Goal: Contribute content: Contribute content

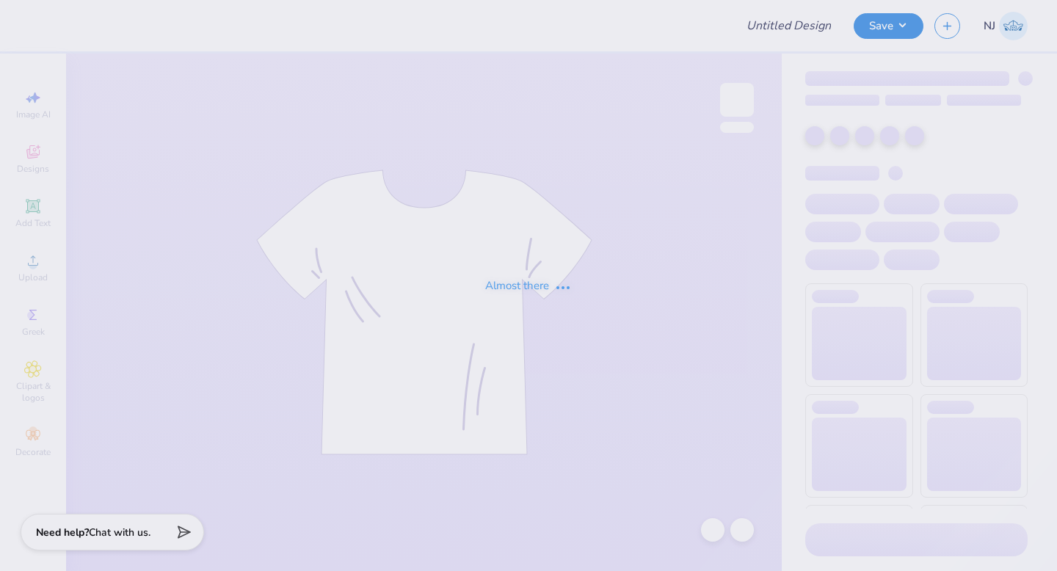
type input "choreographer [PERSON_NAME]"
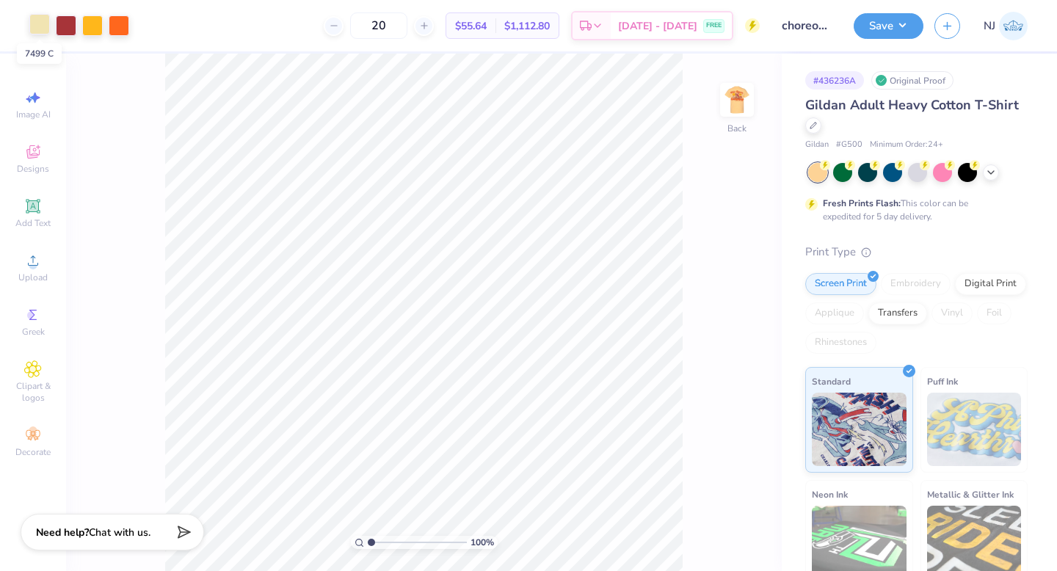
click at [38, 27] on div at bounding box center [39, 24] width 21 height 21
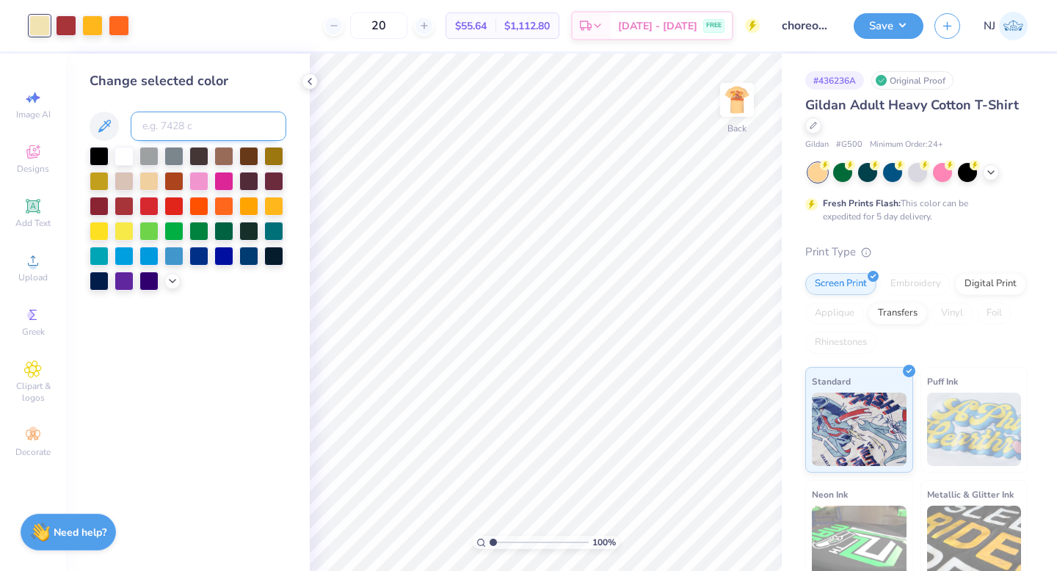
click at [172, 128] on input at bounding box center [209, 126] width 156 height 29
type input "1235"
click at [310, 79] on polyline at bounding box center [309, 82] width 3 height 6
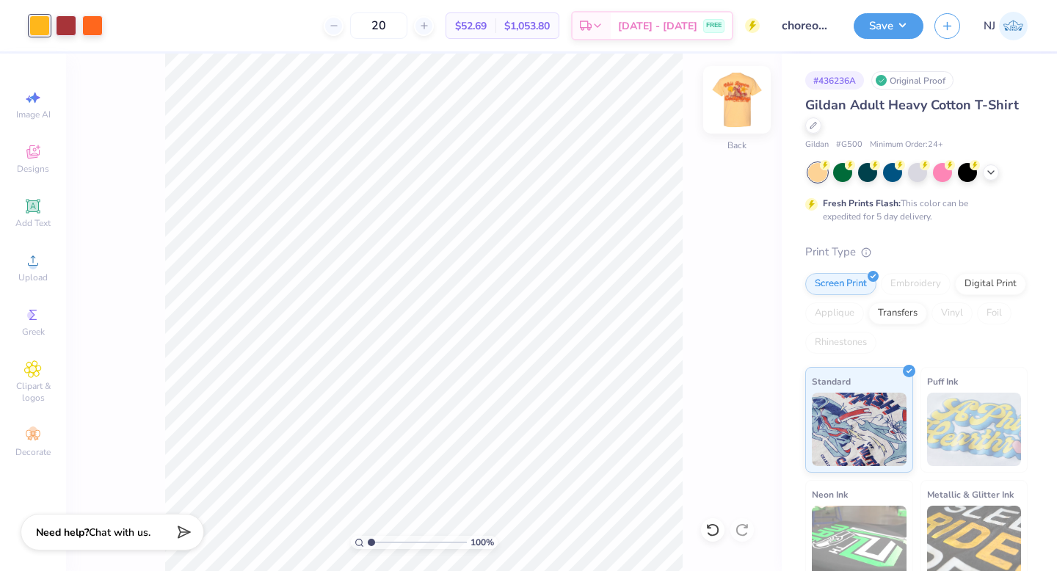
click at [733, 103] on img at bounding box center [736, 99] width 59 height 59
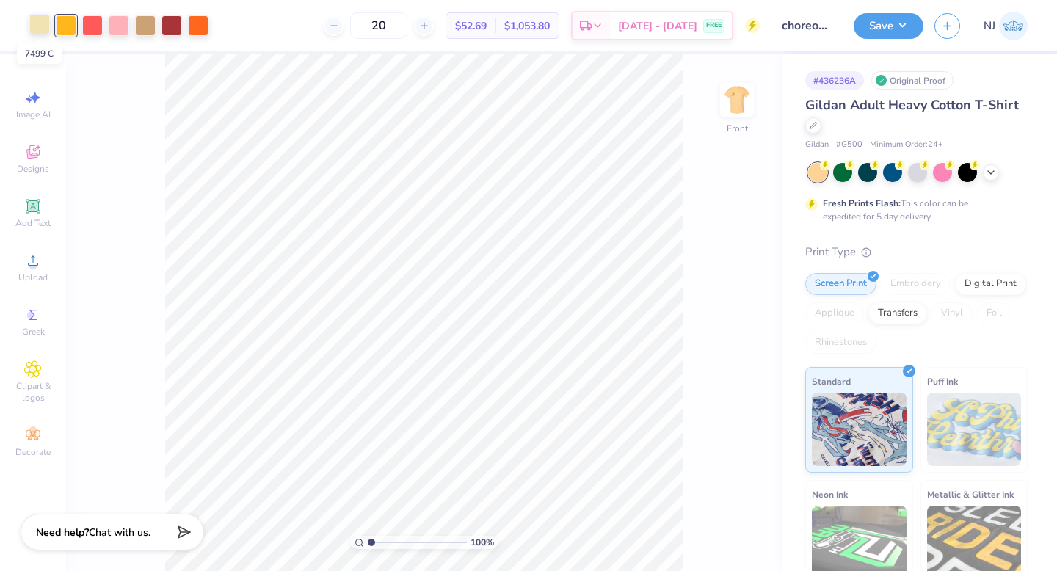
click at [40, 29] on div at bounding box center [39, 24] width 21 height 21
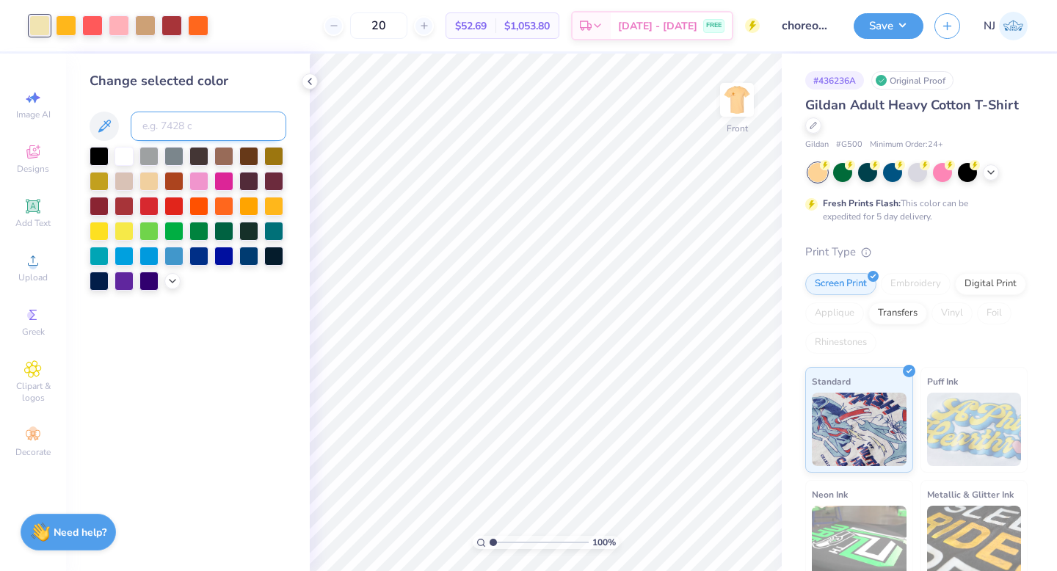
click at [197, 122] on input at bounding box center [209, 126] width 156 height 29
type input "1235"
click at [312, 81] on icon at bounding box center [310, 82] width 12 height 12
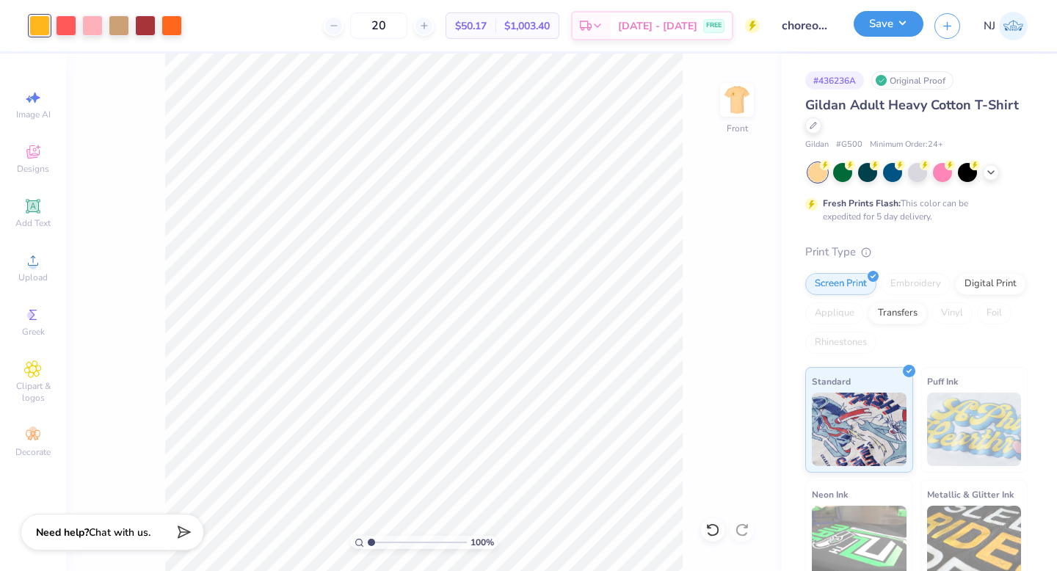
click at [906, 28] on button "Save" at bounding box center [888, 24] width 70 height 26
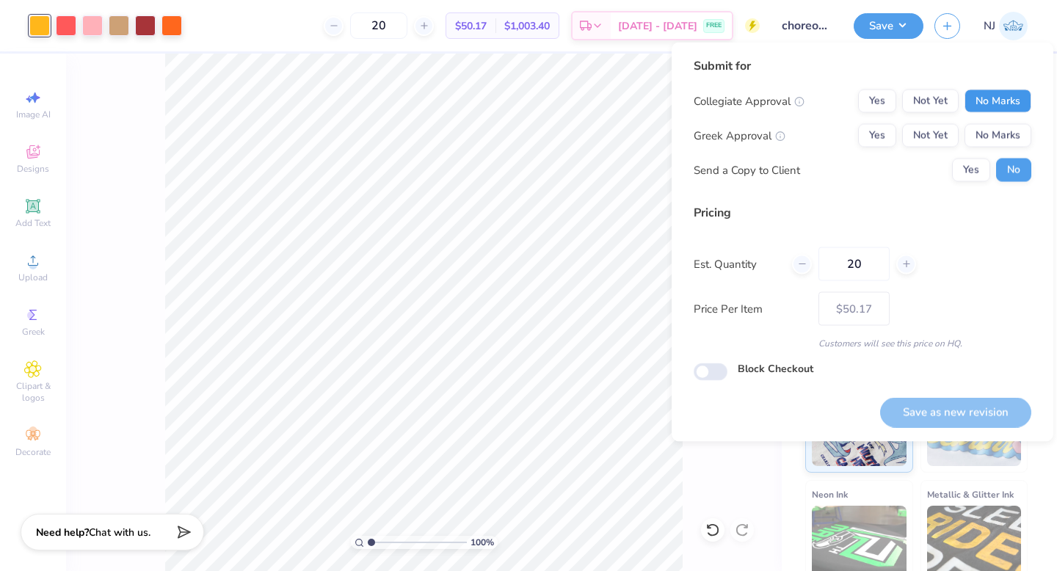
click at [999, 104] on button "No Marks" at bounding box center [997, 101] width 67 height 23
click at [999, 135] on button "No Marks" at bounding box center [997, 135] width 67 height 23
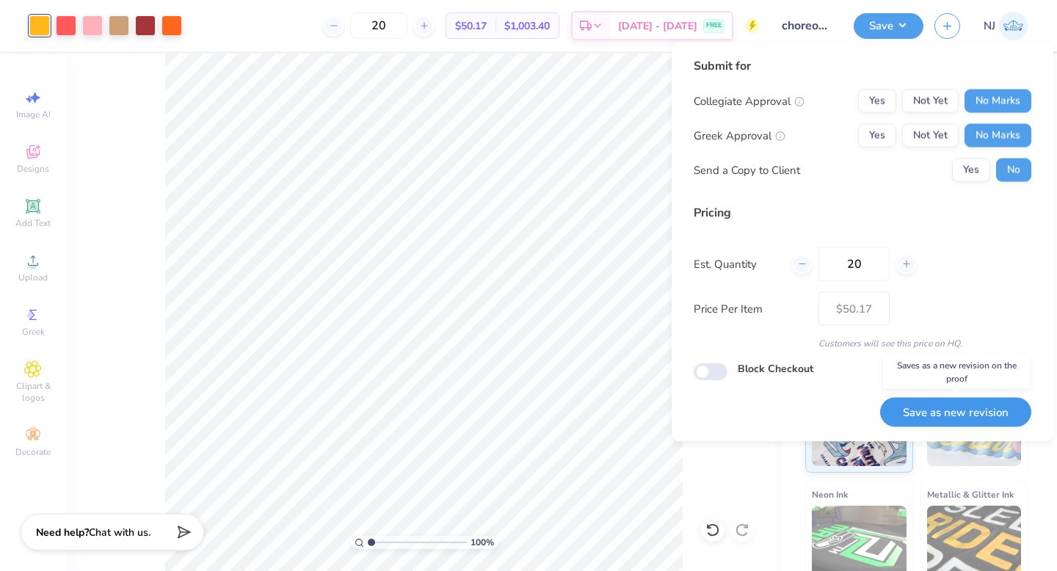
click at [983, 412] on button "Save as new revision" at bounding box center [955, 412] width 151 height 30
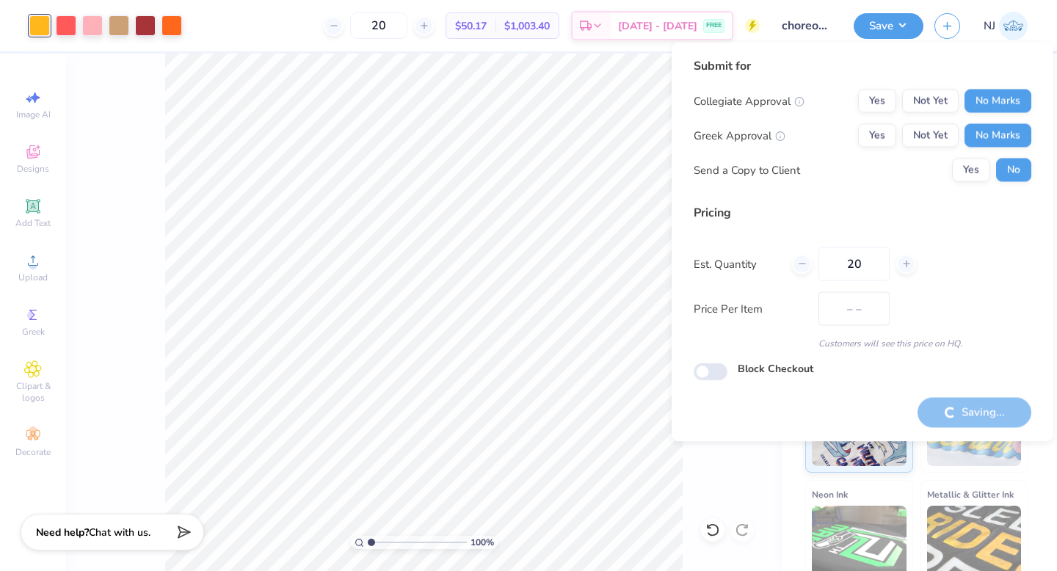
type input "$50.17"
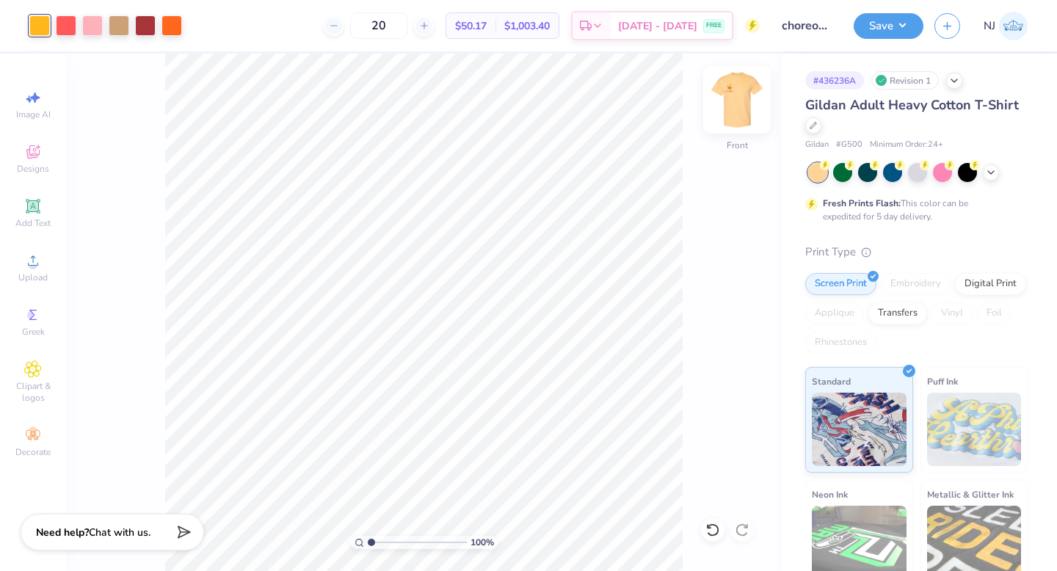
click at [748, 93] on img at bounding box center [736, 99] width 59 height 59
click at [744, 100] on img at bounding box center [736, 99] width 59 height 59
click at [175, 23] on div at bounding box center [171, 24] width 21 height 21
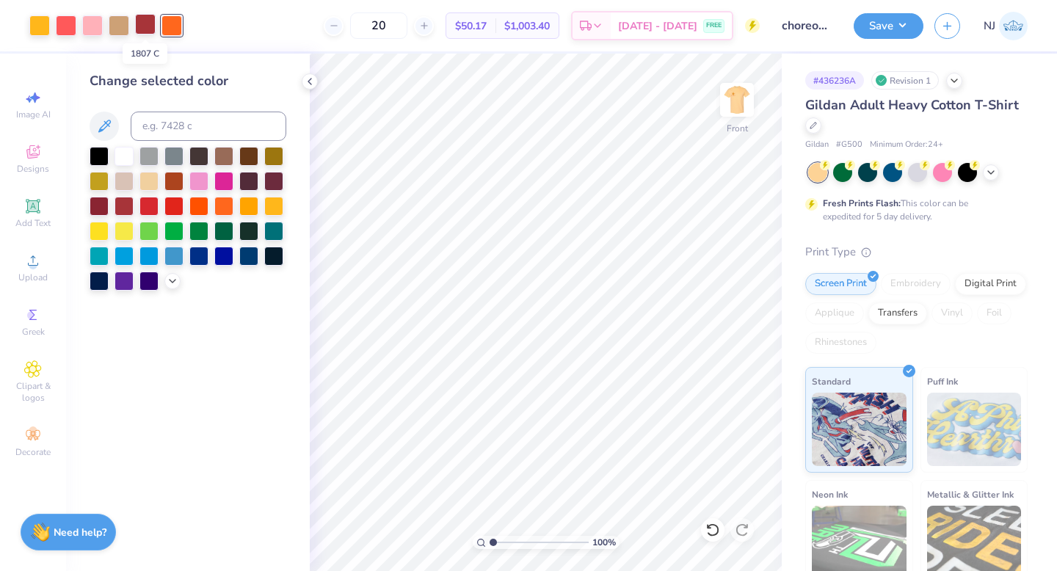
click at [143, 25] on div at bounding box center [145, 24] width 21 height 21
click at [171, 24] on div at bounding box center [171, 24] width 21 height 21
click at [123, 205] on div at bounding box center [123, 204] width 19 height 19
click at [308, 84] on icon at bounding box center [310, 82] width 12 height 12
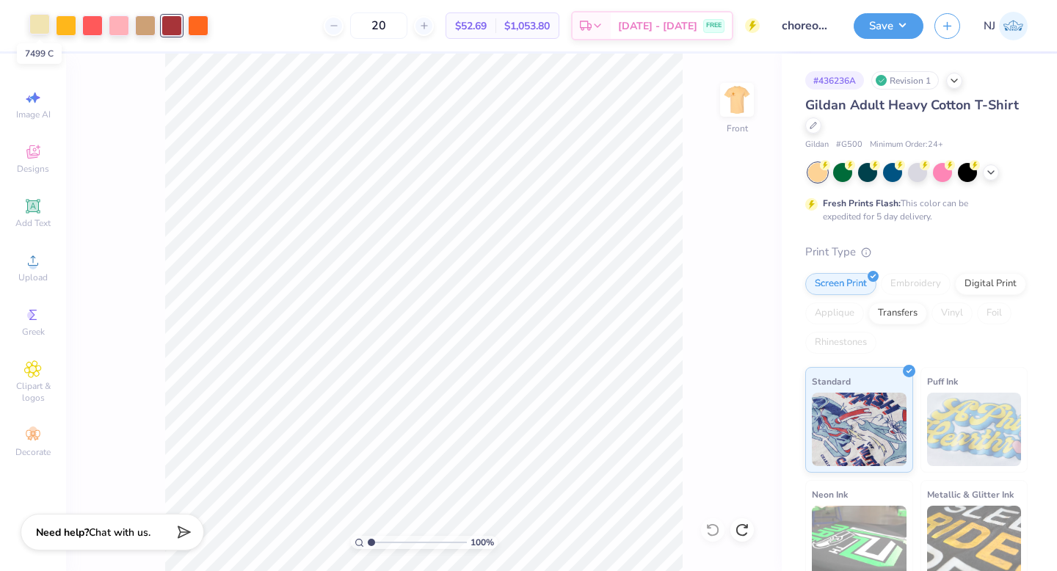
click at [43, 31] on div at bounding box center [39, 24] width 21 height 21
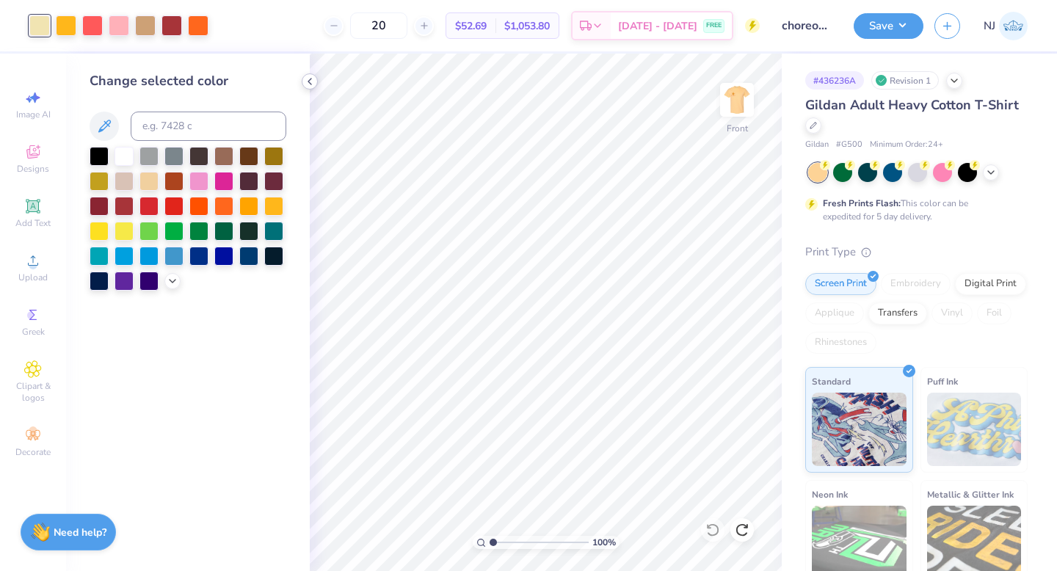
click at [308, 81] on polyline at bounding box center [309, 82] width 3 height 6
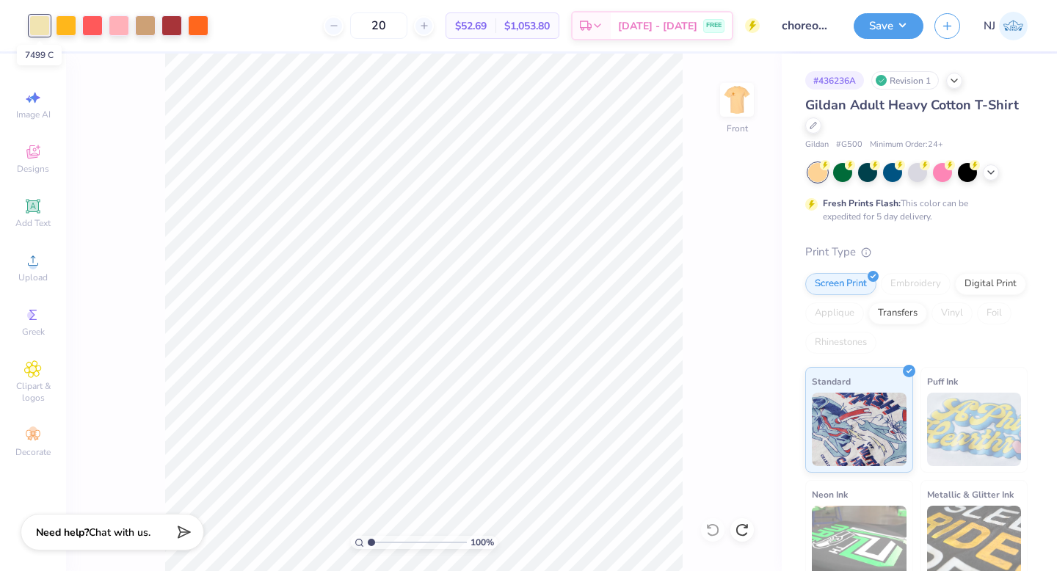
click at [43, 26] on div at bounding box center [39, 25] width 21 height 21
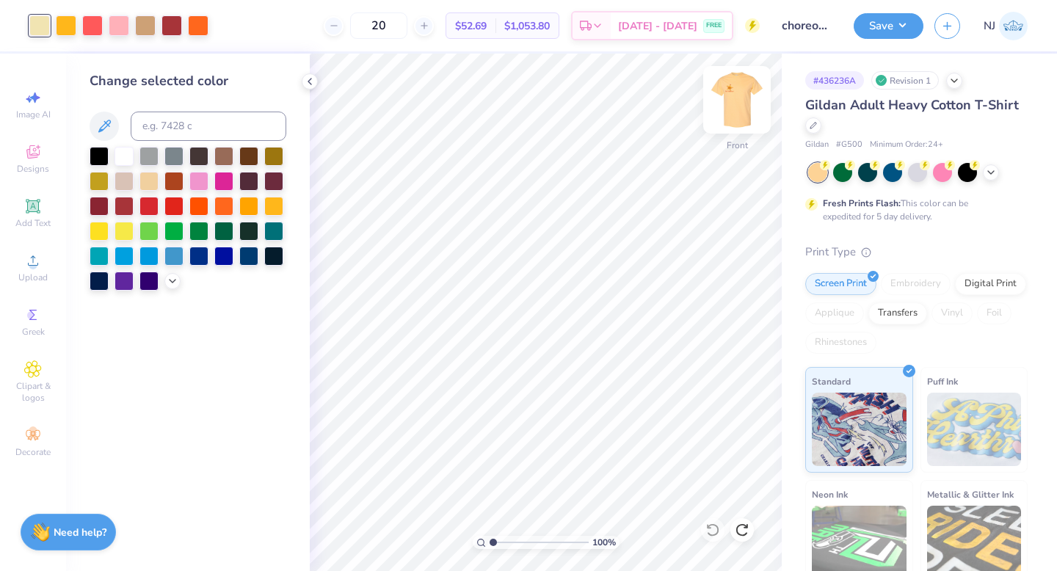
click at [729, 107] on img at bounding box center [736, 99] width 59 height 59
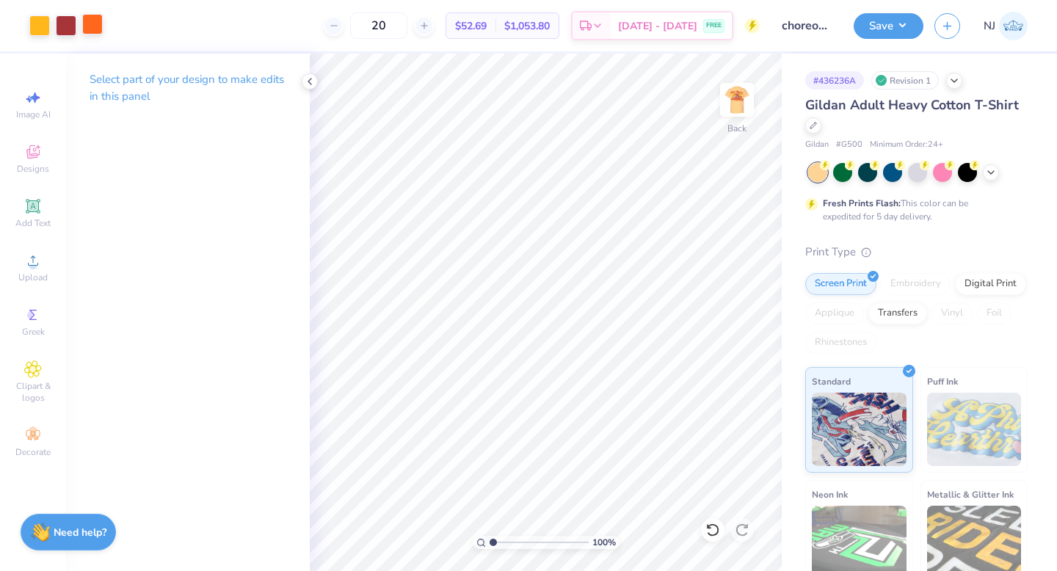
click at [97, 19] on div at bounding box center [92, 24] width 21 height 21
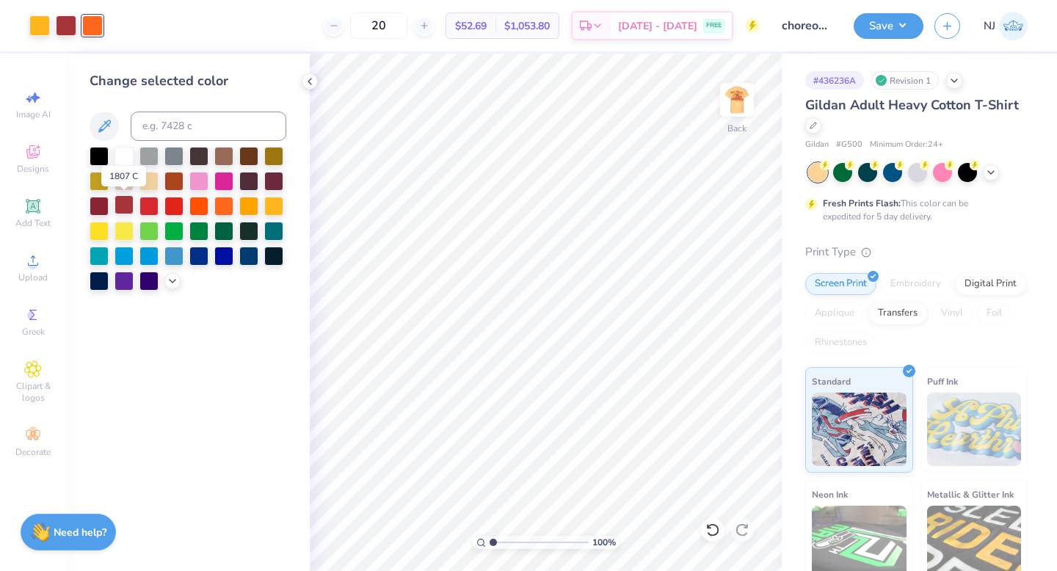
click at [120, 203] on div at bounding box center [123, 204] width 19 height 19
click at [311, 80] on icon at bounding box center [310, 82] width 12 height 12
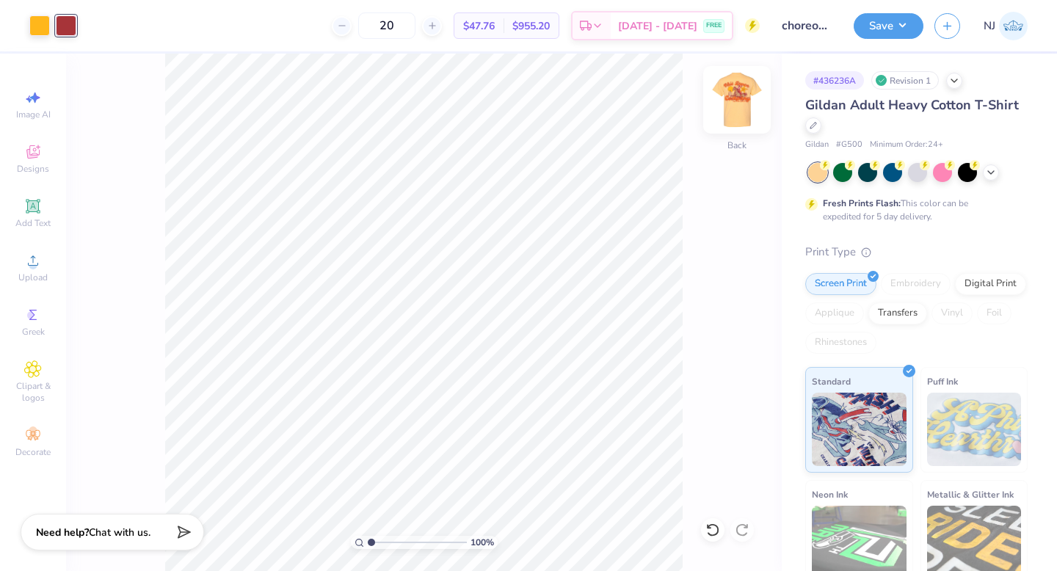
click at [728, 106] on img at bounding box center [736, 99] width 59 height 59
